Goal: Task Accomplishment & Management: Complete application form

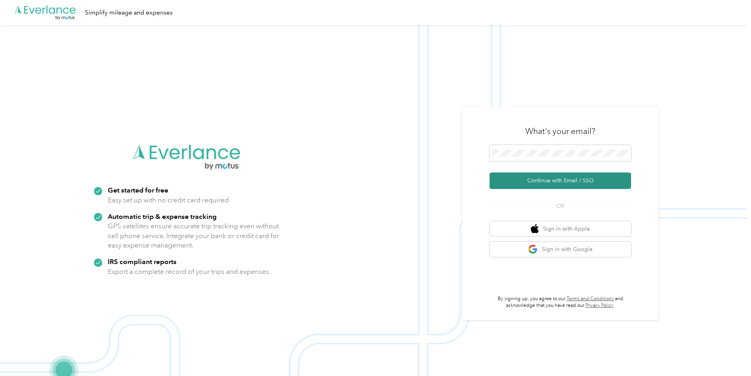
click at [554, 177] on button "Continue with Email / SSO" at bounding box center [561, 181] width 142 height 17
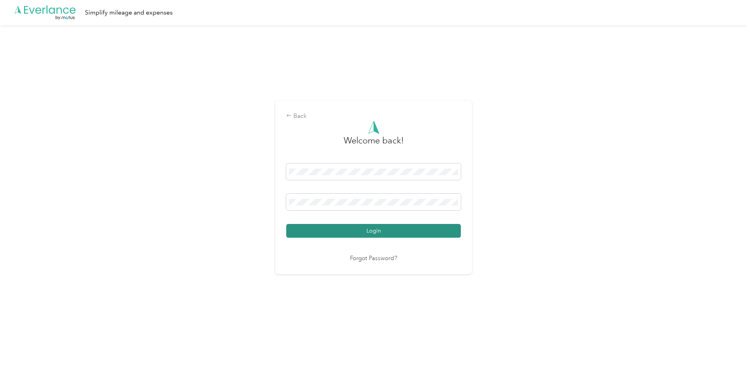
click at [380, 233] on button "Login" at bounding box center [373, 231] width 175 height 14
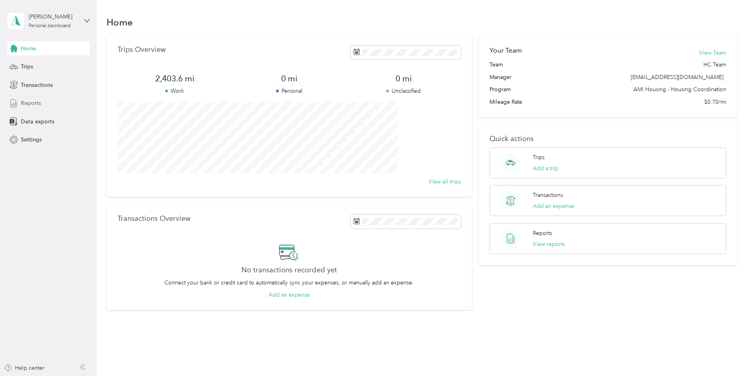
click at [31, 102] on span "Reports" at bounding box center [31, 103] width 20 height 8
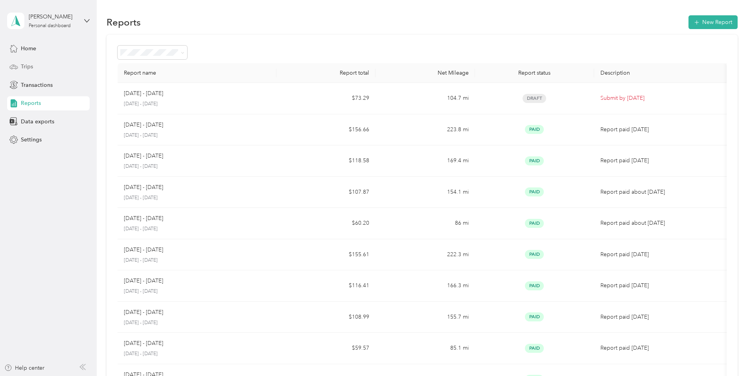
click at [22, 65] on span "Trips" at bounding box center [27, 67] width 12 height 8
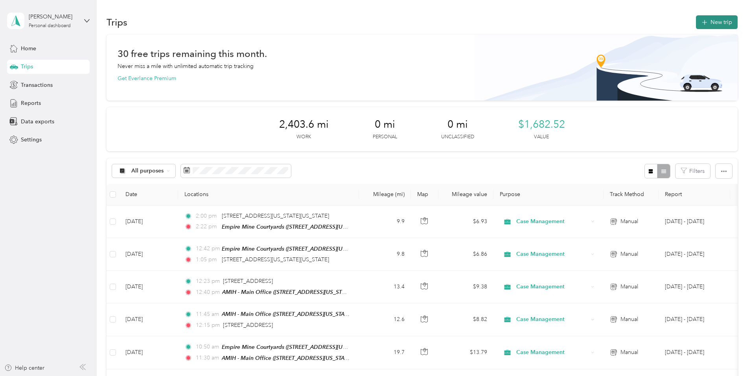
click at [696, 23] on button "New trip" at bounding box center [717, 22] width 42 height 14
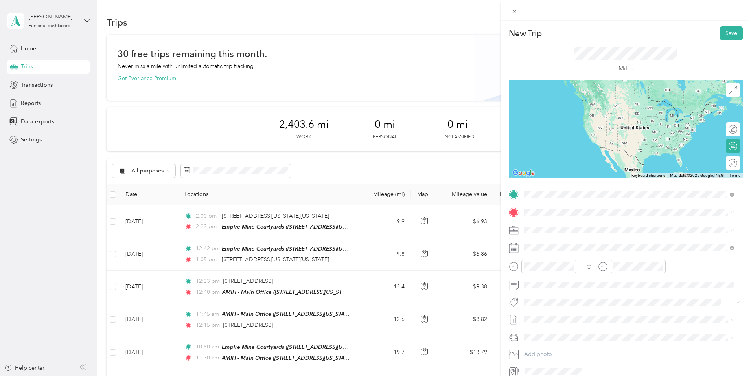
click at [575, 227] on strong "Empire Mine Courtyards" at bounding box center [597, 226] width 63 height 7
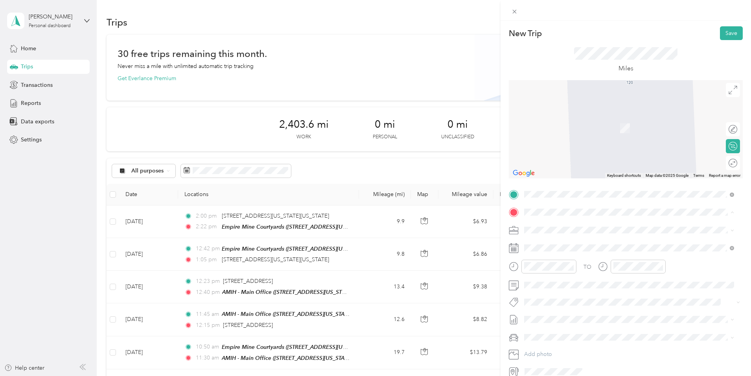
click at [560, 249] on div "TEAM AMIH - Main Office [STREET_ADDRESS][US_STATE]" at bounding box center [578, 249] width 79 height 19
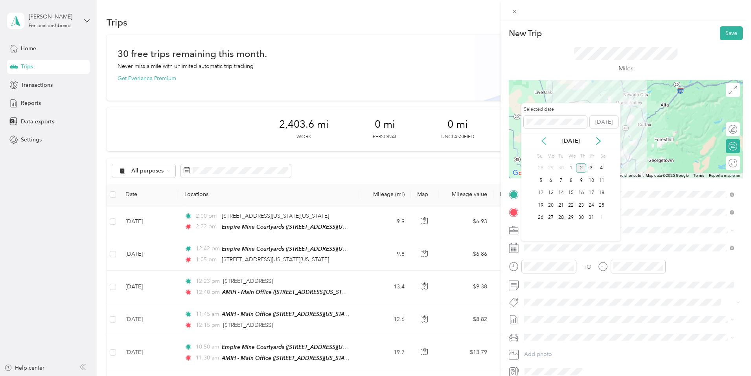
click at [541, 141] on icon at bounding box center [544, 141] width 8 height 8
click at [559, 219] on div "30" at bounding box center [561, 218] width 10 height 10
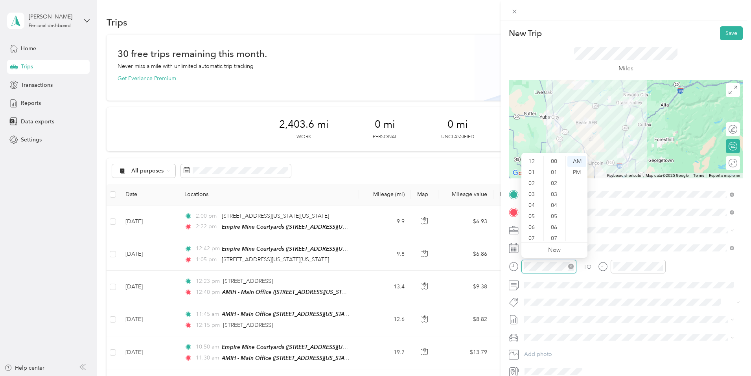
scroll to position [47, 0]
click at [532, 212] on div "09" at bounding box center [532, 213] width 19 height 11
click at [553, 178] on div "17" at bounding box center [554, 178] width 19 height 11
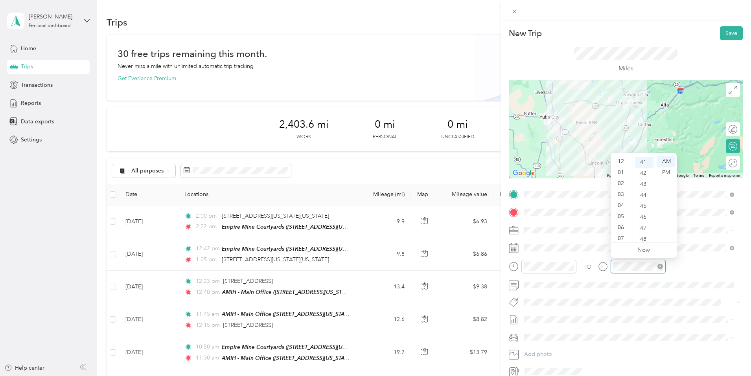
scroll to position [47, 0]
click at [619, 212] on div "09" at bounding box center [621, 213] width 19 height 11
click at [641, 230] on div "55" at bounding box center [644, 230] width 19 height 11
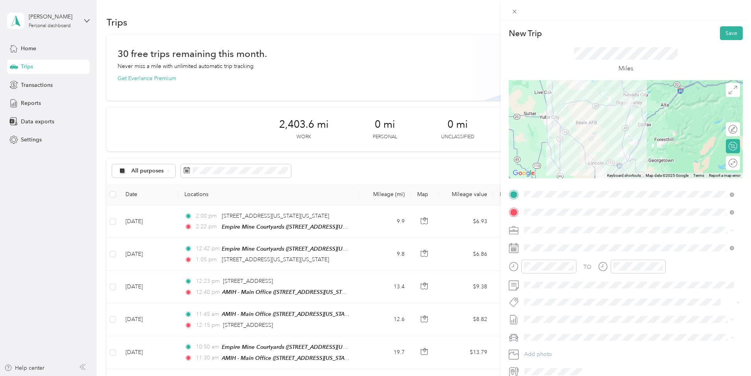
click at [531, 352] on li "[PERSON_NAME]'s" at bounding box center [629, 352] width 216 height 14
click at [724, 35] on button "Save" at bounding box center [731, 33] width 23 height 14
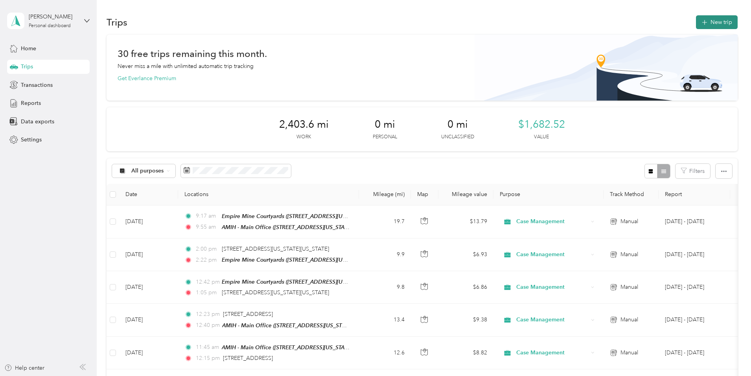
click at [696, 19] on button "New trip" at bounding box center [717, 22] width 42 height 14
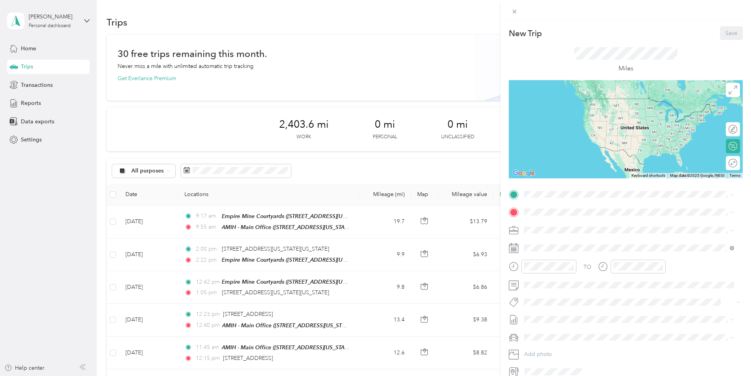
click at [552, 232] on div "TEAM AMIH - Main Office [STREET_ADDRESS][US_STATE]" at bounding box center [578, 231] width 79 height 19
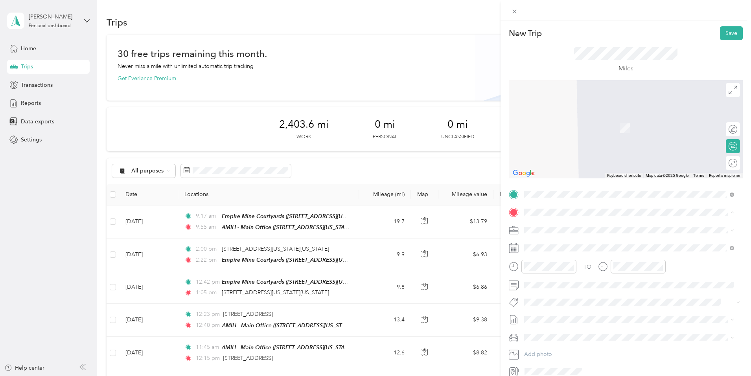
click at [124, 234] on div "New Trip Save This trip cannot be edited because it is either under review, app…" at bounding box center [375, 188] width 751 height 376
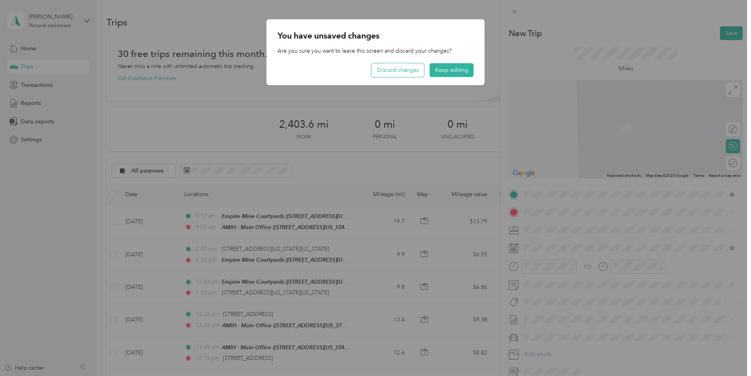
click at [401, 70] on button "Discard changes" at bounding box center [398, 70] width 53 height 14
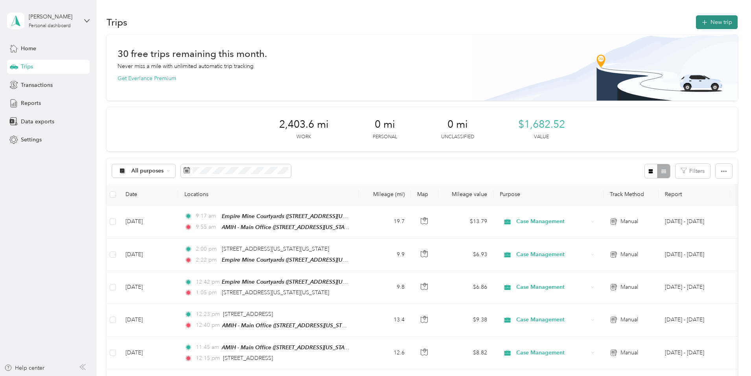
click at [696, 20] on button "New trip" at bounding box center [717, 22] width 42 height 14
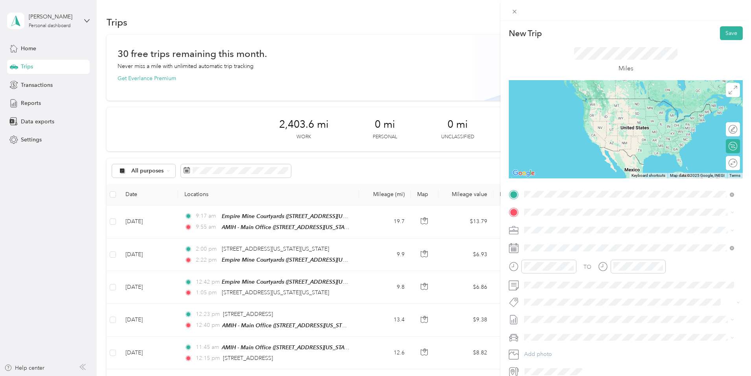
click at [593, 231] on div "TEAM Empire Mine Courtyards [STREET_ADDRESS][US_STATE]" at bounding box center [584, 231] width 90 height 19
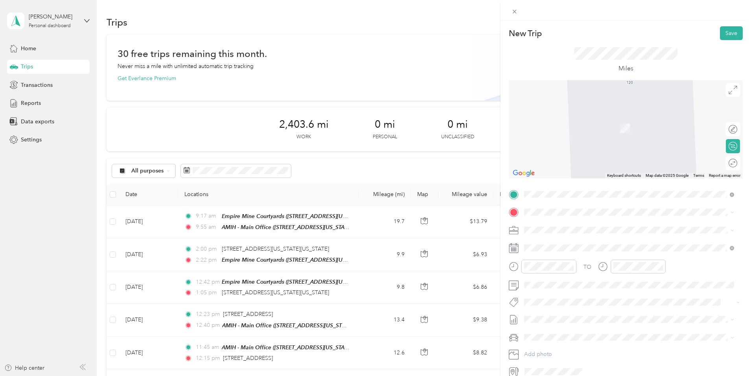
click at [564, 252] on span "[STREET_ADDRESS][US_STATE]" at bounding box center [578, 252] width 79 height 7
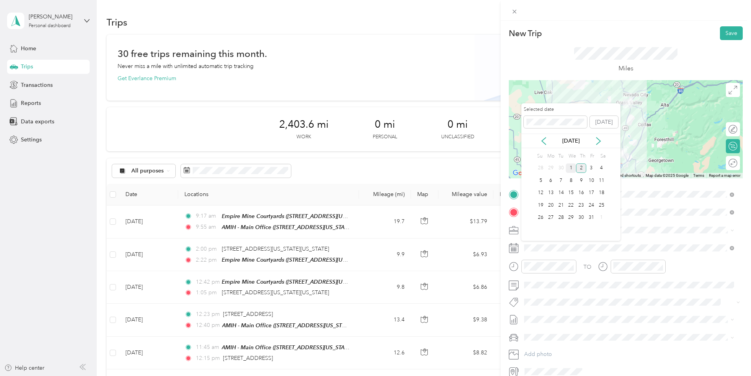
click at [570, 167] on div "1" at bounding box center [571, 169] width 10 height 10
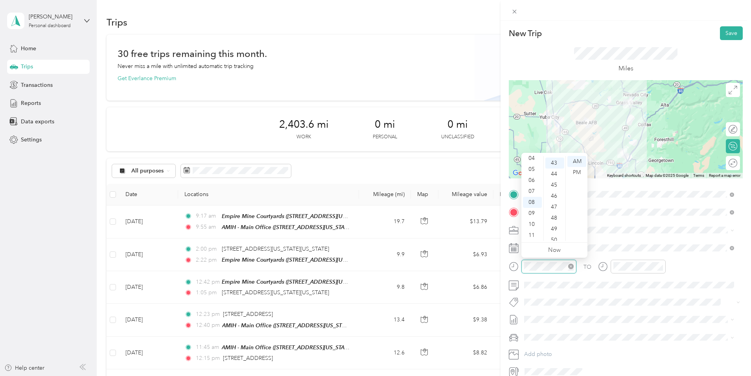
scroll to position [474, 0]
click at [530, 236] on div "11" at bounding box center [532, 235] width 19 height 11
click at [553, 234] on div "15" at bounding box center [554, 232] width 19 height 11
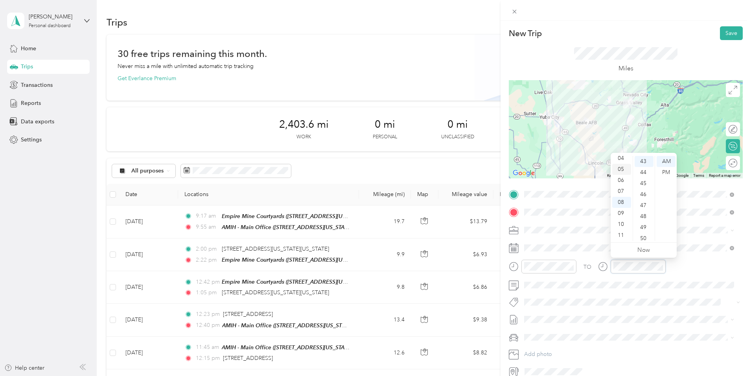
scroll to position [0, 0]
click at [618, 162] on div "12" at bounding box center [621, 161] width 19 height 11
click at [623, 235] on div "11" at bounding box center [621, 235] width 19 height 11
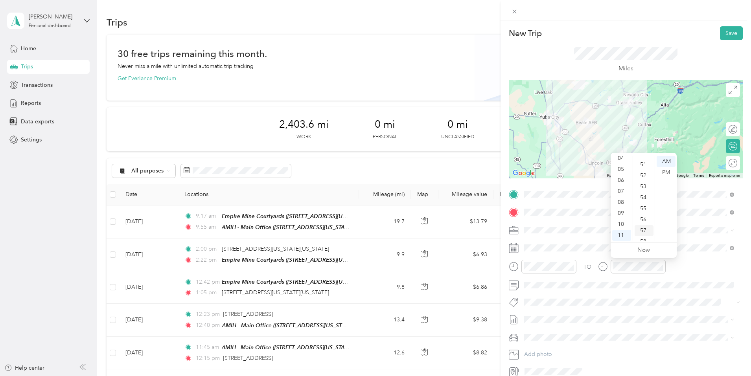
click at [645, 230] on div "57" at bounding box center [644, 230] width 19 height 11
click at [539, 352] on li "[PERSON_NAME]'s" at bounding box center [629, 352] width 216 height 14
click at [727, 30] on button "Save" at bounding box center [731, 33] width 23 height 14
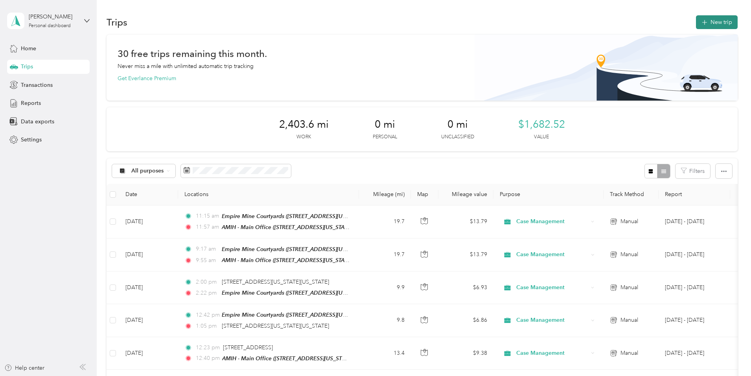
click at [696, 21] on button "New trip" at bounding box center [717, 22] width 42 height 14
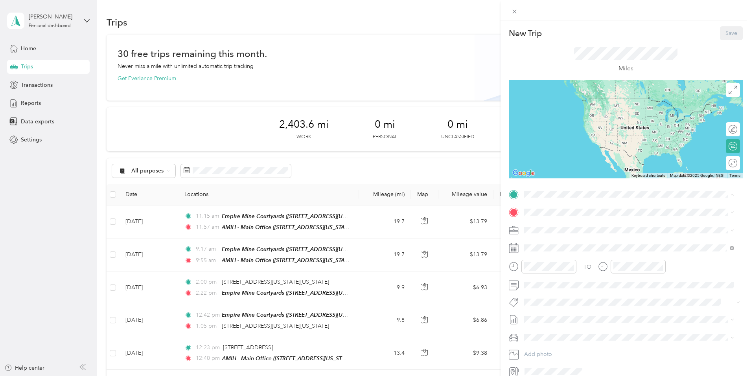
click at [552, 234] on span "[STREET_ADDRESS][US_STATE]" at bounding box center [578, 237] width 79 height 7
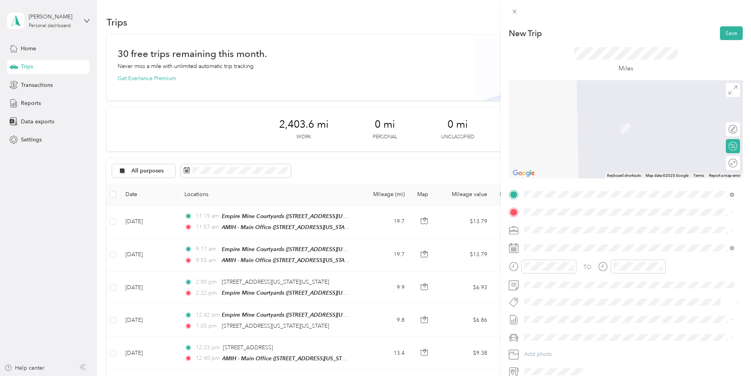
click at [566, 243] on span "[STREET_ADDRESS][US_STATE]" at bounding box center [578, 240] width 79 height 7
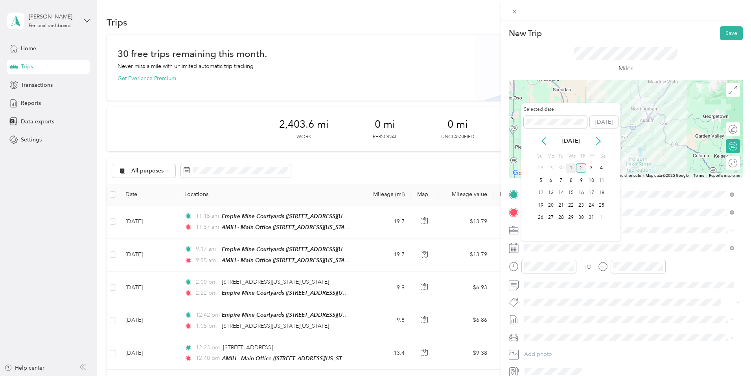
click at [571, 166] on div "1" at bounding box center [571, 169] width 10 height 10
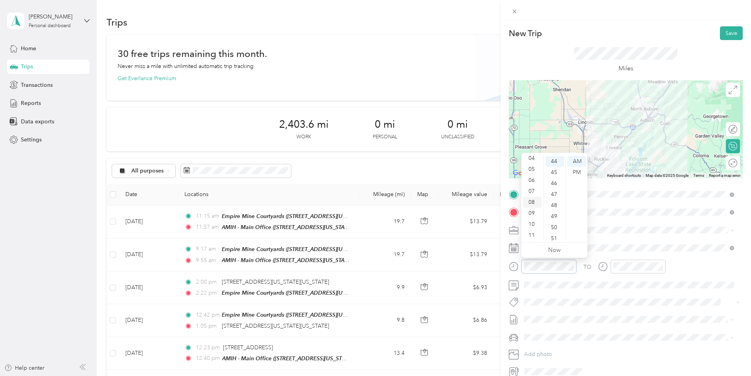
scroll to position [0, 0]
click at [530, 160] on div "12" at bounding box center [532, 161] width 19 height 11
click at [555, 206] on div "12" at bounding box center [554, 208] width 19 height 11
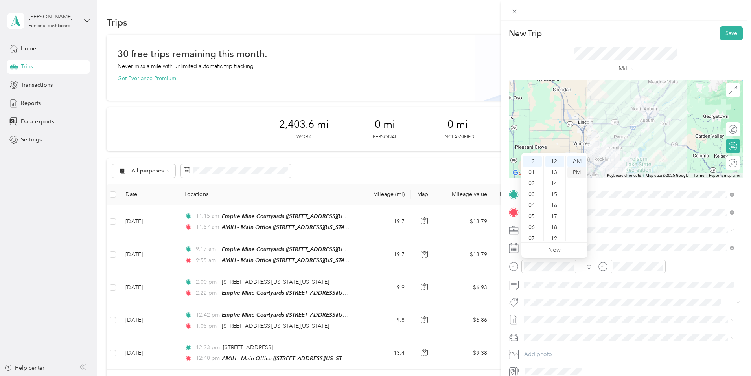
click at [578, 173] on div "PM" at bounding box center [576, 172] width 19 height 11
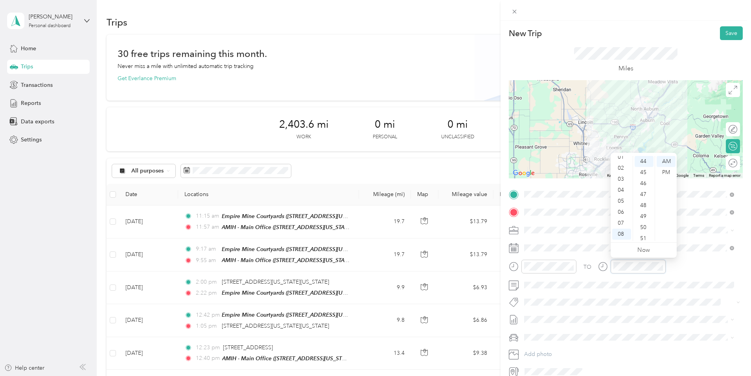
scroll to position [0, 0]
click at [620, 160] on div "12" at bounding box center [621, 161] width 19 height 11
click at [641, 179] on div "38" at bounding box center [644, 180] width 19 height 11
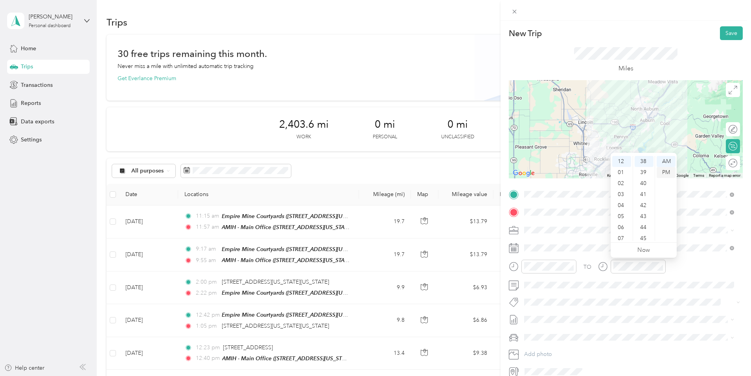
click at [667, 172] on div "PM" at bounding box center [666, 172] width 19 height 11
click at [531, 347] on li "[PERSON_NAME]'s" at bounding box center [629, 350] width 216 height 14
click at [720, 30] on button "Save" at bounding box center [731, 33] width 23 height 14
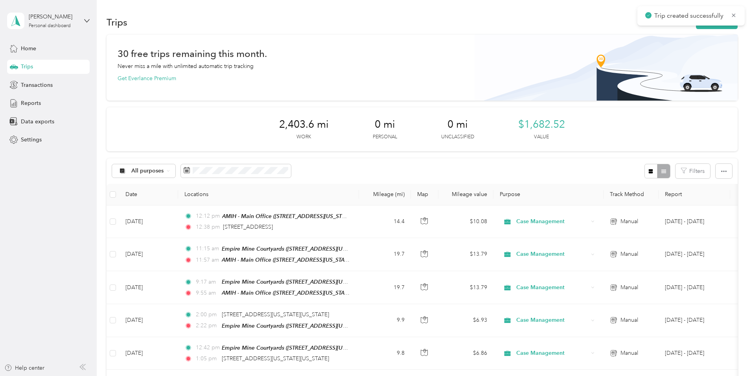
click at [664, 25] on div "Trip created successfully" at bounding box center [691, 15] width 107 height 19
click at [696, 22] on button "New trip" at bounding box center [717, 22] width 42 height 14
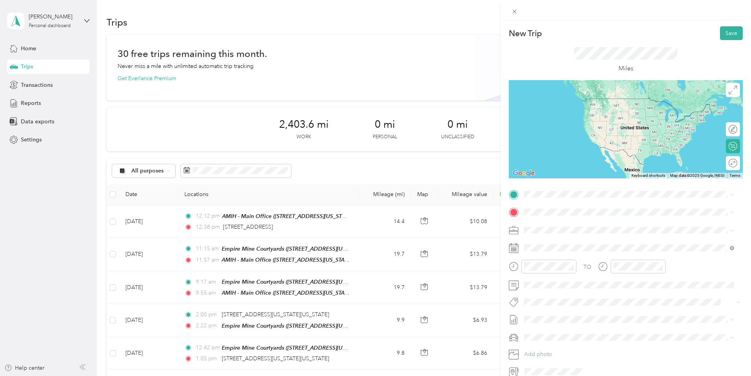
click at [579, 223] on span "[STREET_ADDRESS][US_STATE]" at bounding box center [578, 219] width 79 height 7
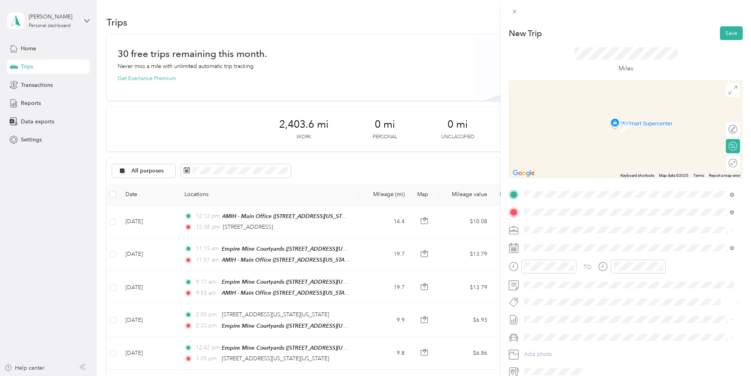
click at [569, 260] on span "[STREET_ADDRESS][US_STATE]" at bounding box center [578, 256] width 79 height 7
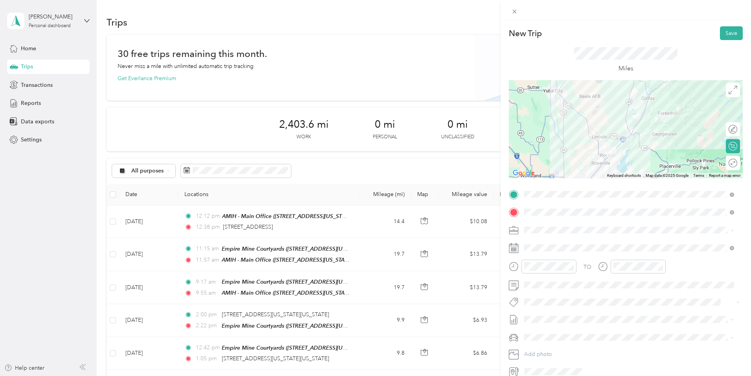
click at [624, 123] on div at bounding box center [626, 129] width 234 height 98
click at [640, 116] on div at bounding box center [626, 129] width 234 height 98
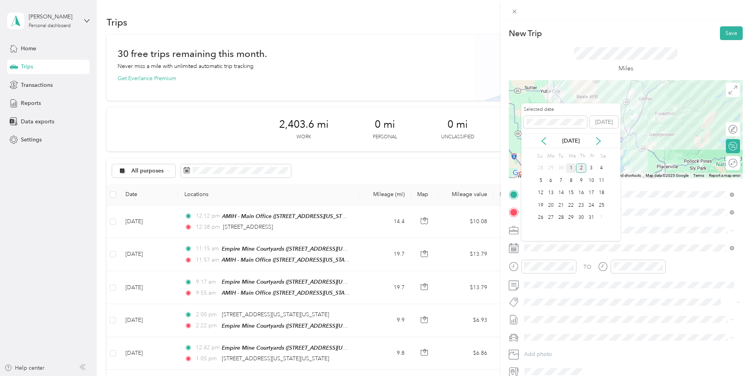
click at [571, 164] on div "1" at bounding box center [571, 169] width 10 height 10
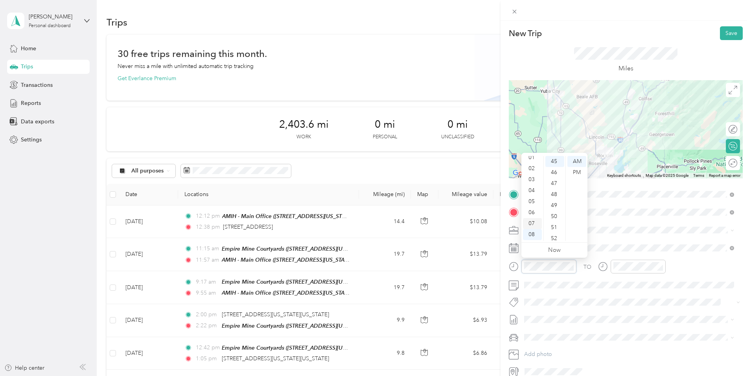
scroll to position [0, 0]
click at [533, 182] on div "02" at bounding box center [532, 183] width 19 height 11
click at [575, 171] on div "PM" at bounding box center [576, 172] width 19 height 11
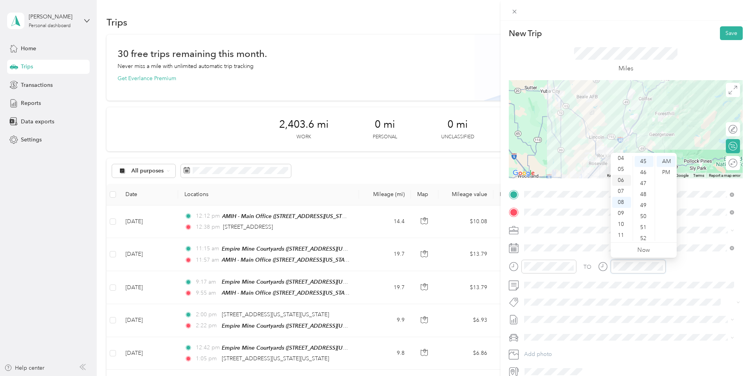
scroll to position [0, 0]
click at [621, 195] on div "03" at bounding box center [621, 194] width 19 height 11
click at [642, 221] on div "35" at bounding box center [644, 221] width 19 height 11
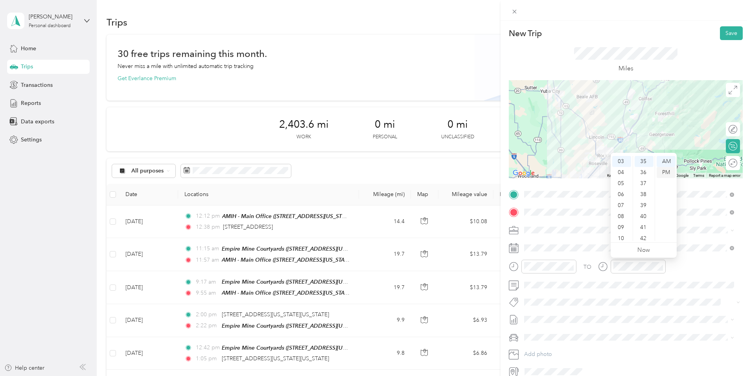
click at [671, 173] on div "PM" at bounding box center [666, 172] width 19 height 11
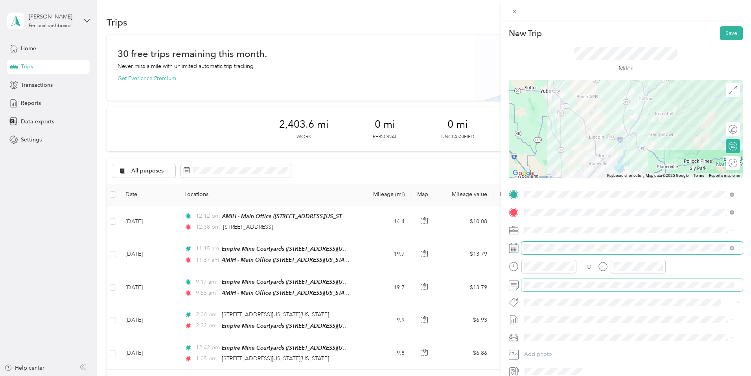
scroll to position [37, 0]
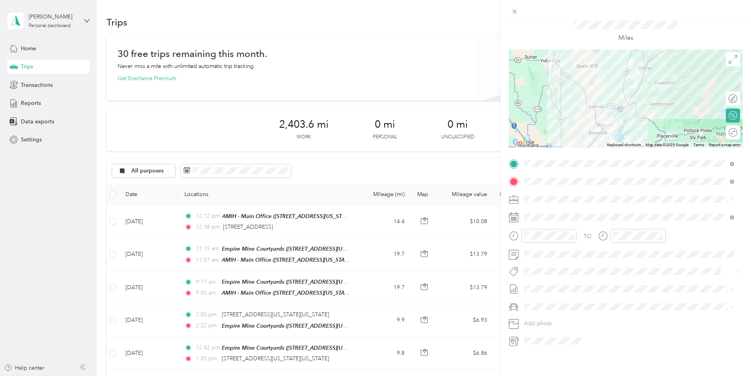
click at [536, 313] on span "[PERSON_NAME]'s" at bounding box center [551, 314] width 48 height 7
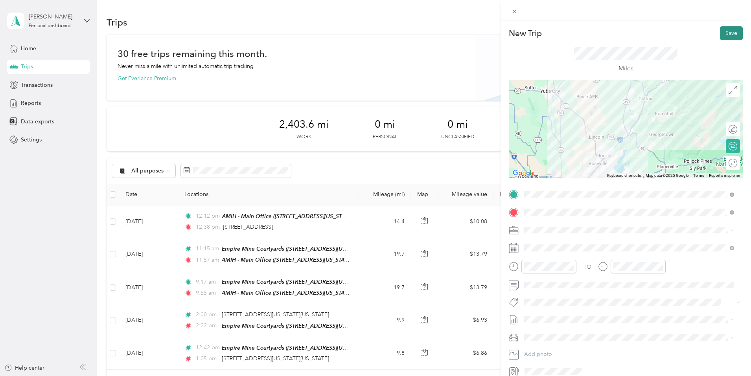
click at [725, 31] on button "Save" at bounding box center [731, 33] width 23 height 14
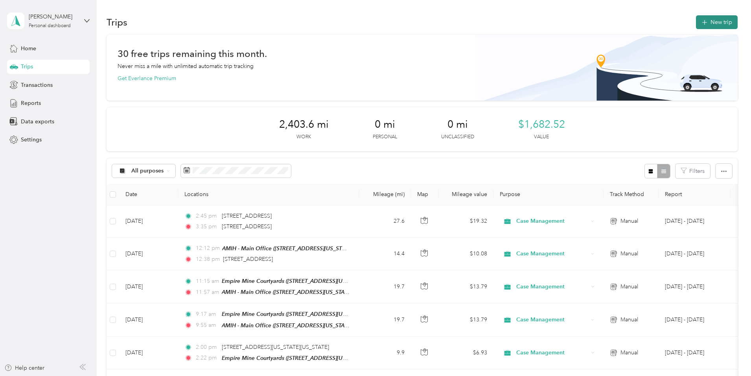
click at [696, 20] on button "New trip" at bounding box center [717, 22] width 42 height 14
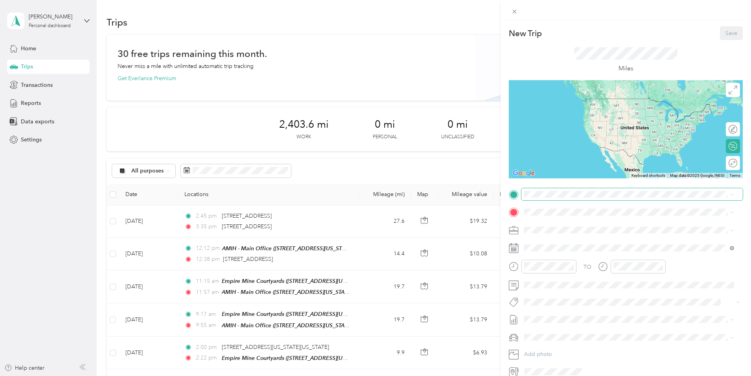
click at [532, 190] on span at bounding box center [631, 194] width 221 height 13
click at [572, 242] on span "[STREET_ADDRESS][US_STATE]" at bounding box center [578, 238] width 79 height 7
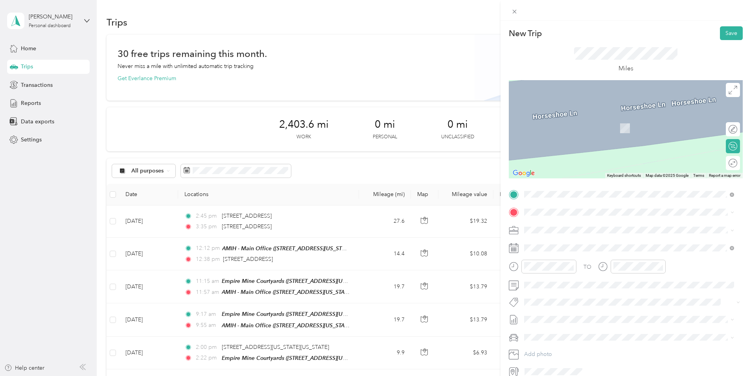
click at [556, 250] on div "TEAM Empire Mine Courtyards [STREET_ADDRESS][US_STATE]" at bounding box center [584, 248] width 90 height 19
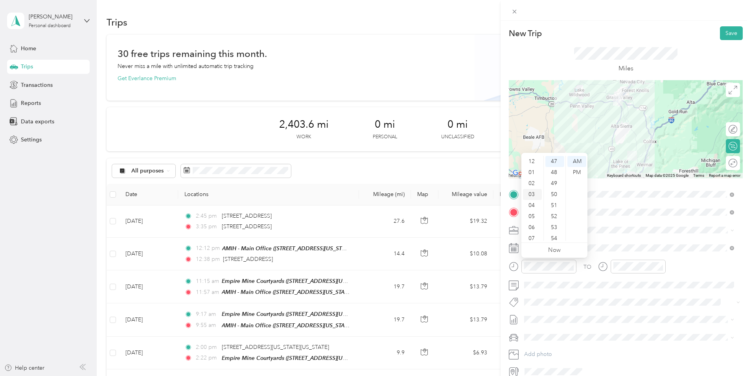
click at [532, 195] on div "03" at bounding box center [532, 194] width 19 height 11
click at [555, 202] on div "56" at bounding box center [554, 202] width 19 height 11
click at [578, 172] on div "PM" at bounding box center [576, 172] width 19 height 11
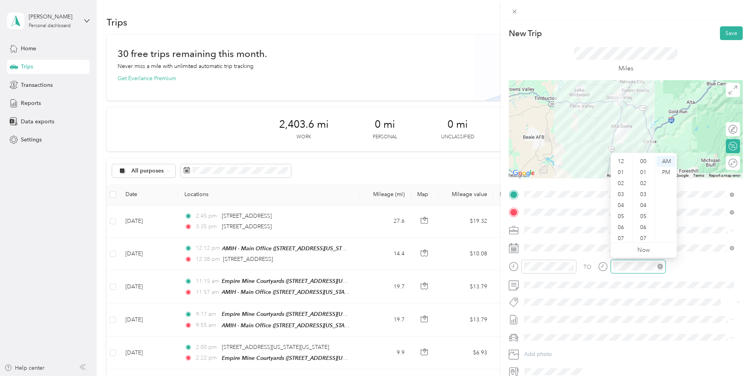
scroll to position [47, 0]
click at [622, 158] on div "04" at bounding box center [621, 158] width 19 height 11
click at [644, 190] on div "23" at bounding box center [644, 191] width 19 height 11
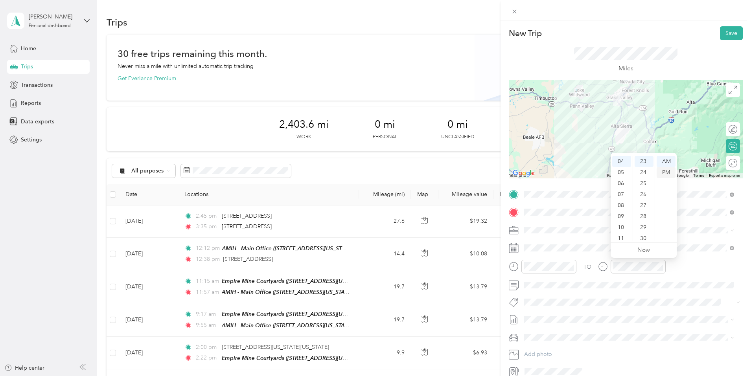
click at [665, 170] on div "PM" at bounding box center [666, 172] width 19 height 11
click at [537, 352] on li "[PERSON_NAME]'s" at bounding box center [629, 348] width 216 height 14
click at [723, 28] on button "Save" at bounding box center [731, 33] width 23 height 14
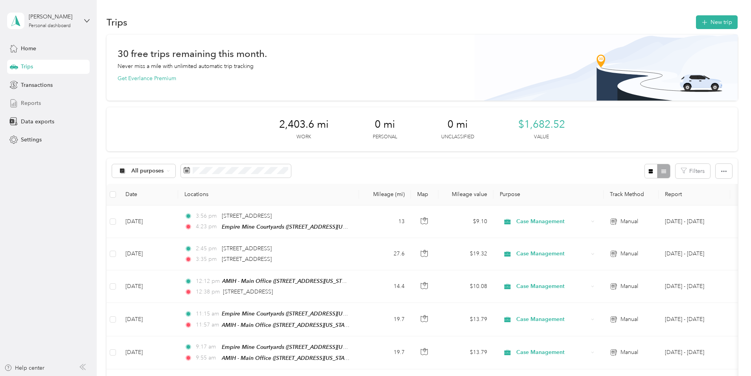
click at [34, 99] on span "Reports" at bounding box center [31, 103] width 20 height 8
